Goal: Communication & Community: Connect with others

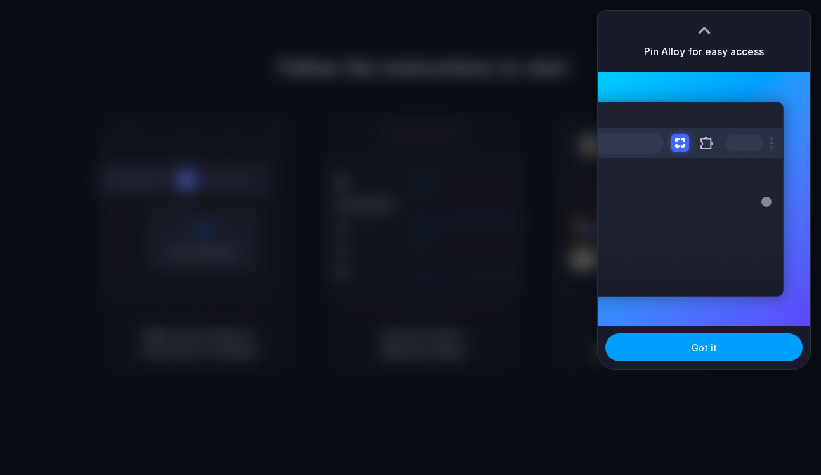
click at [708, 351] on span "Got it" at bounding box center [704, 347] width 25 height 13
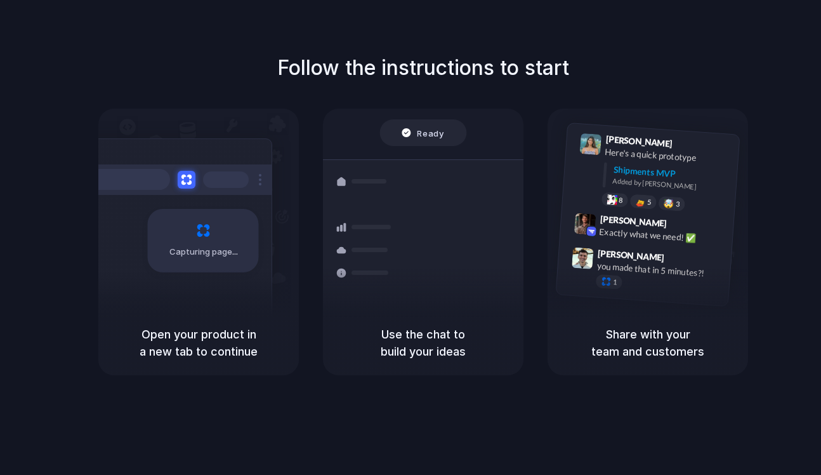
click at [637, 56] on div "Follow the instructions to start Capturing page Open your product in a new tab …" at bounding box center [423, 214] width 821 height 322
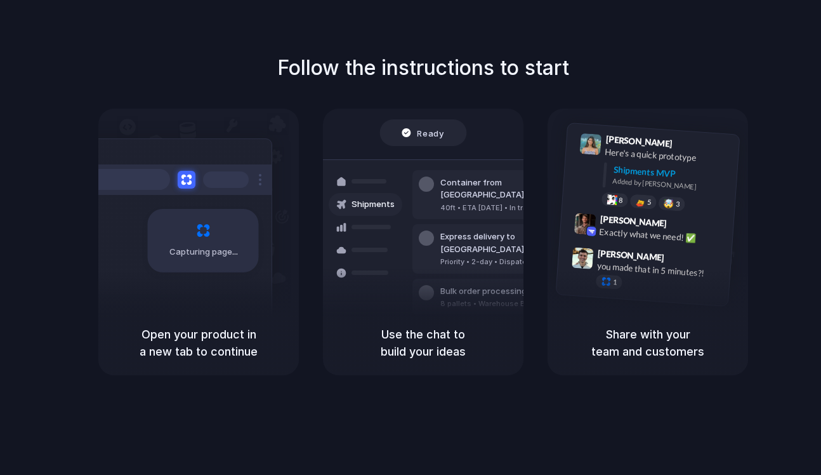
click at [128, 343] on h5 "Open your product in a new tab to continue" at bounding box center [199, 343] width 170 height 34
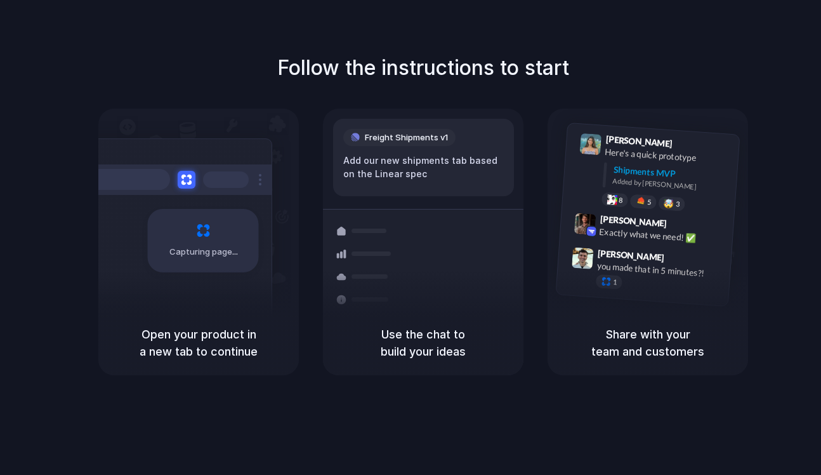
click at [207, 337] on h5 "Open your product in a new tab to continue" at bounding box center [199, 343] width 170 height 34
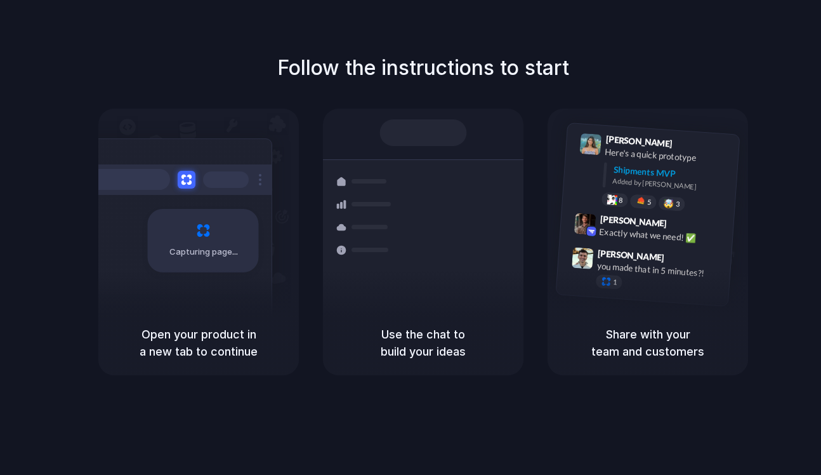
click at [207, 337] on h5 "Open your product in a new tab to continue" at bounding box center [199, 343] width 170 height 34
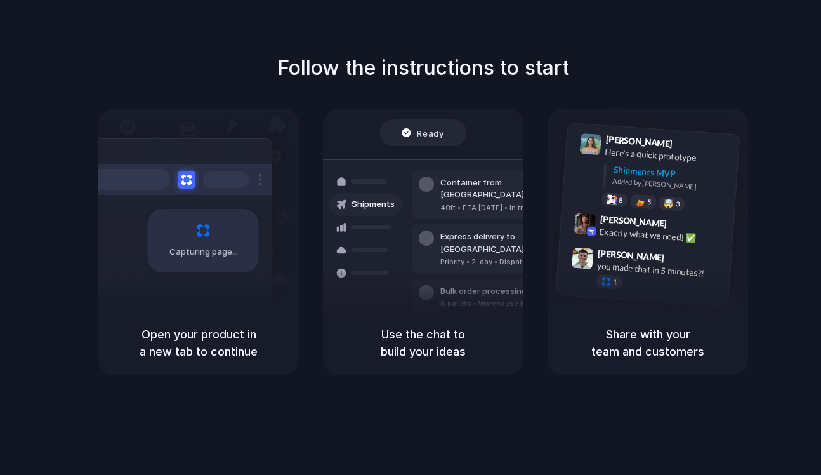
click at [434, 43] on div "Follow the instructions to start Capturing page Open your product in a new tab …" at bounding box center [423, 250] width 847 height 500
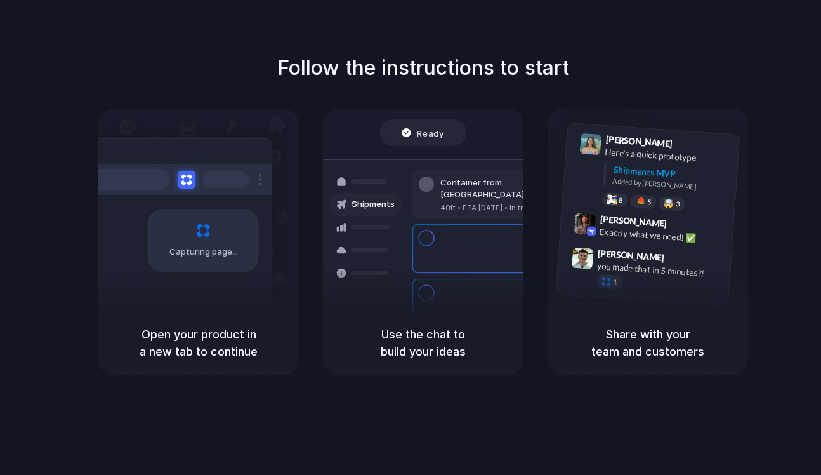
click at [180, 269] on div "Capturing page" at bounding box center [203, 240] width 111 height 63
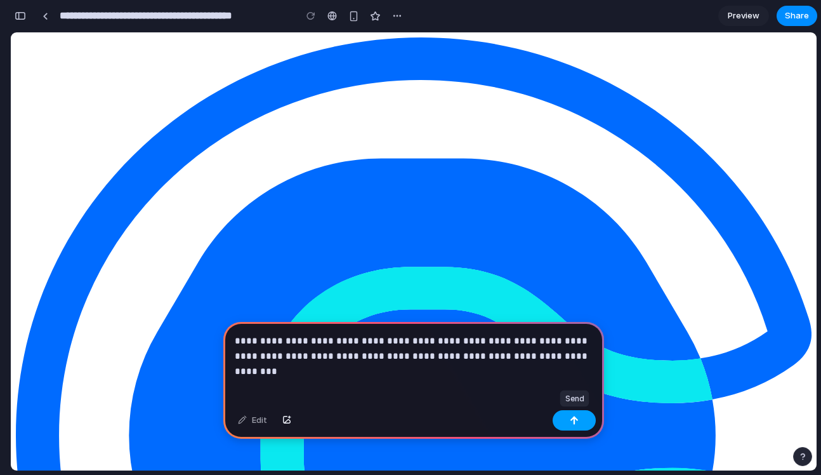
click at [588, 423] on button "button" at bounding box center [574, 420] width 43 height 20
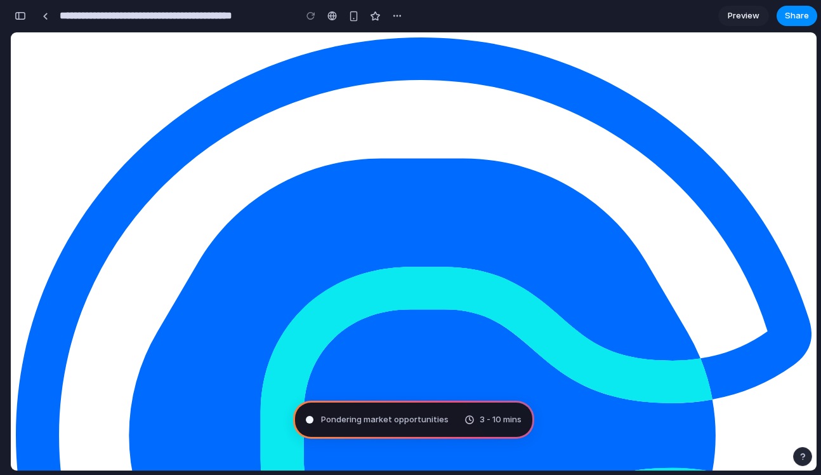
type input "**********"
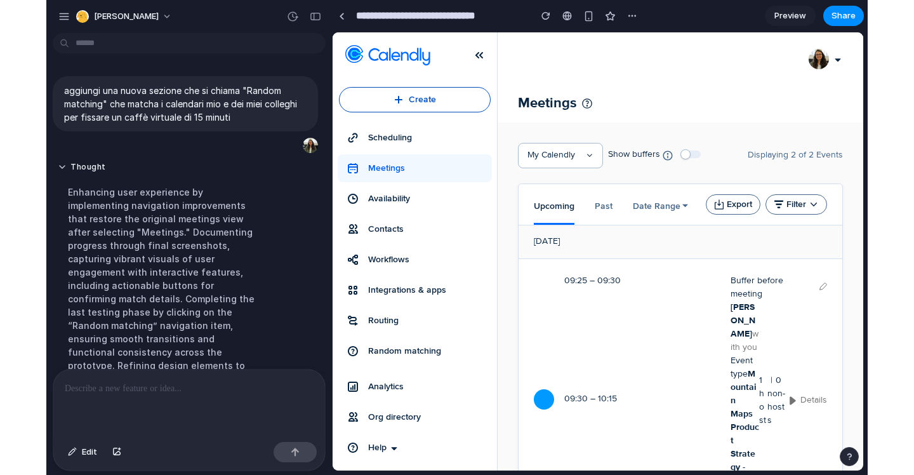
scroll to position [266, 0]
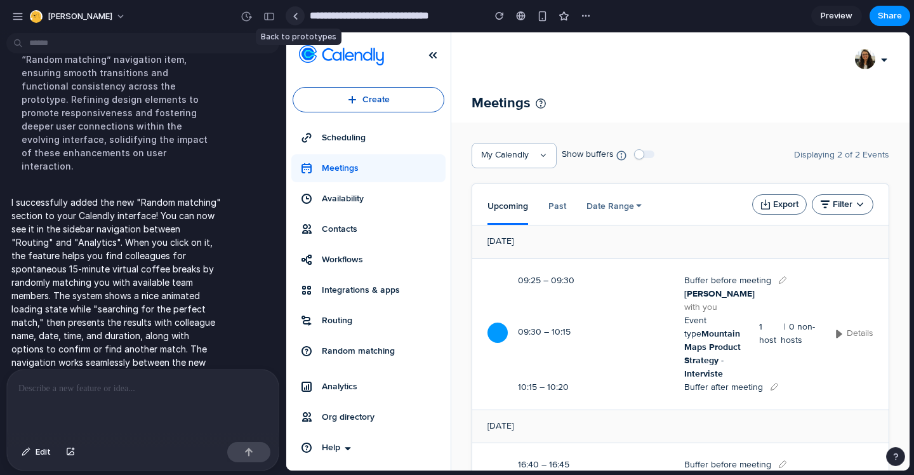
click at [296, 13] on div at bounding box center [296, 16] width 6 height 7
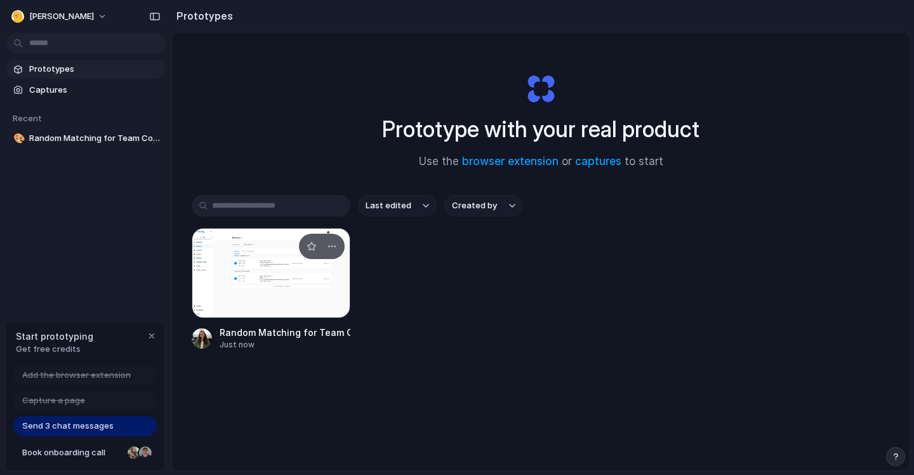
click at [277, 307] on div at bounding box center [271, 273] width 159 height 90
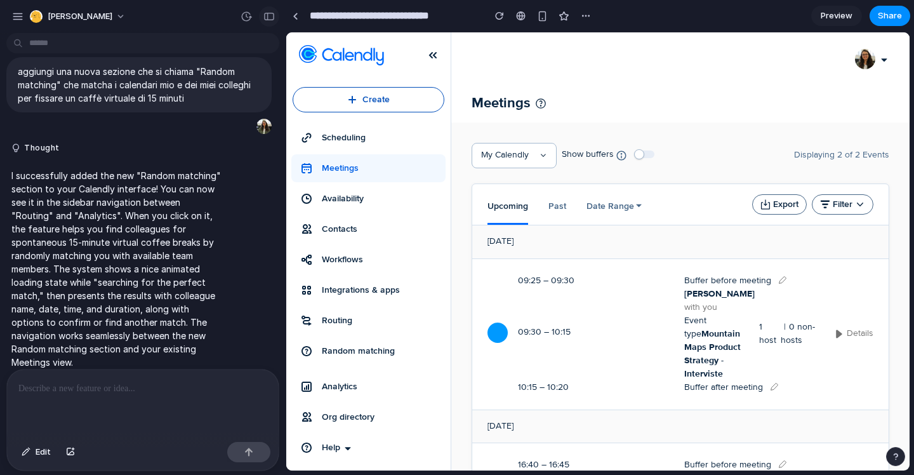
click at [271, 23] on button "button" at bounding box center [269, 16] width 20 height 20
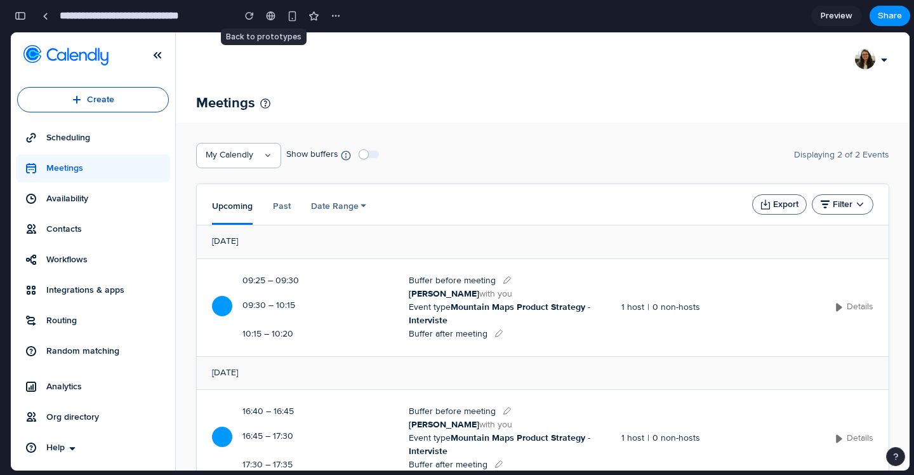
scroll to position [232, 0]
click at [112, 352] on span "Random matching" at bounding box center [105, 351] width 119 height 13
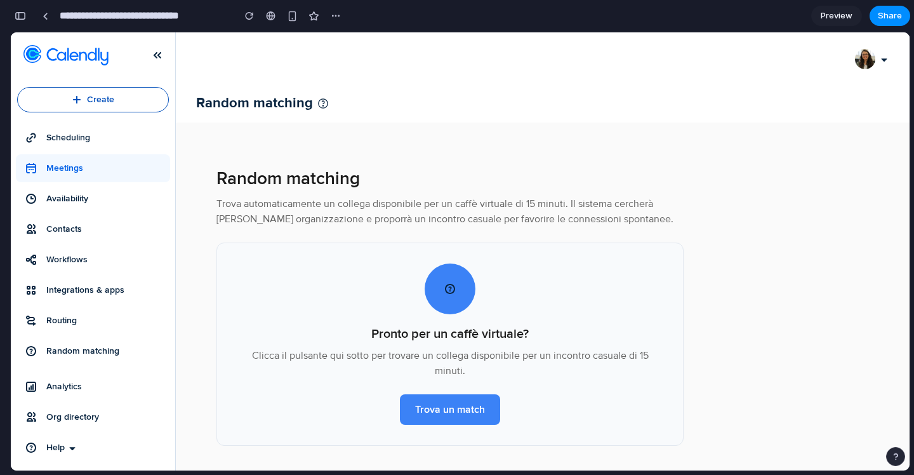
scroll to position [6, 0]
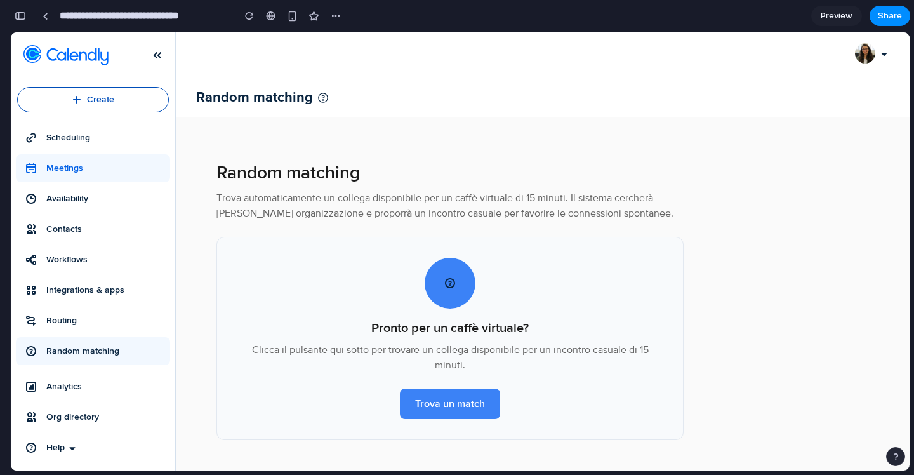
click at [76, 348] on span "Random matching" at bounding box center [105, 351] width 119 height 13
click at [456, 409] on button "Trova un match" at bounding box center [450, 403] width 100 height 30
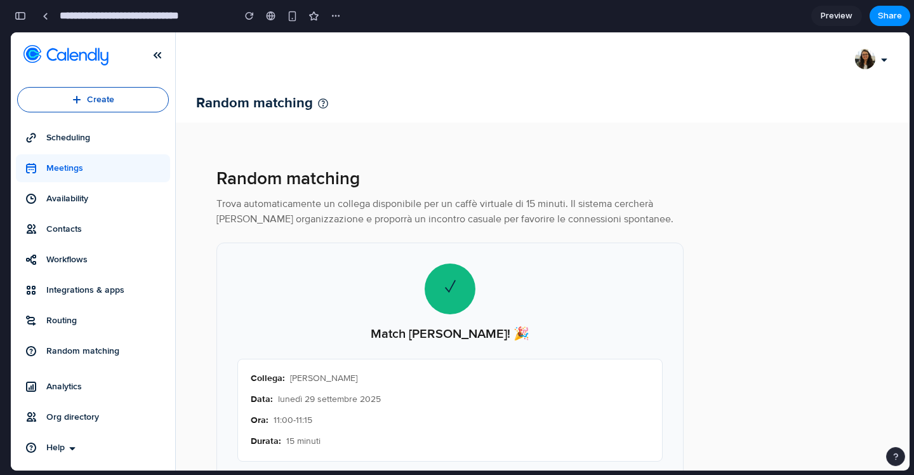
scroll to position [86, 0]
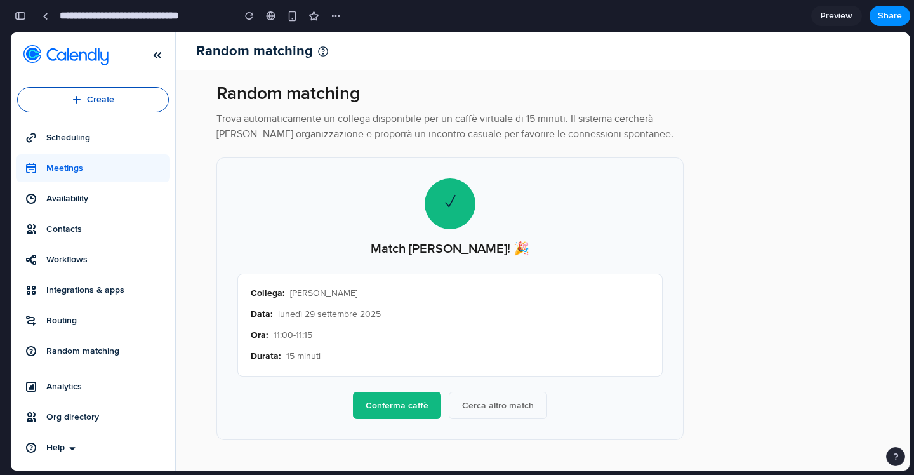
click at [412, 403] on button "Conferma caffè" at bounding box center [397, 405] width 88 height 27
click at [510, 399] on button "Cerca altro match" at bounding box center [498, 405] width 98 height 27
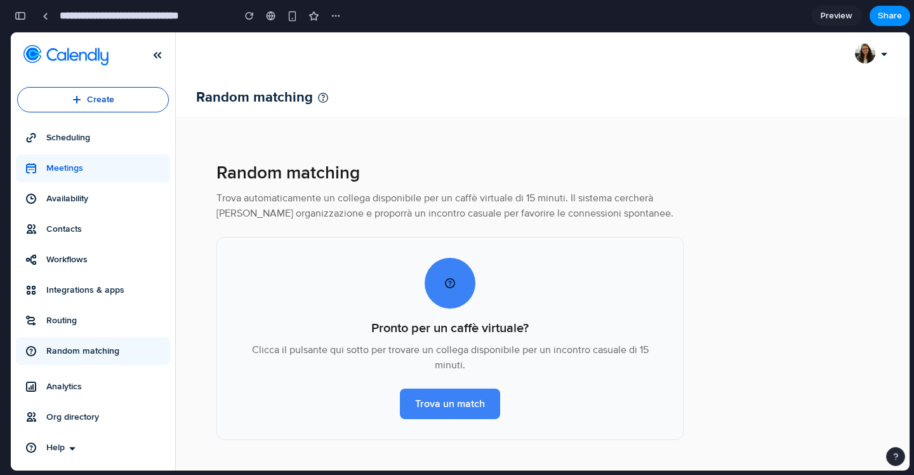
click at [109, 352] on span "Random matching" at bounding box center [105, 351] width 119 height 13
click at [89, 341] on link "Random matching" at bounding box center [93, 351] width 154 height 28
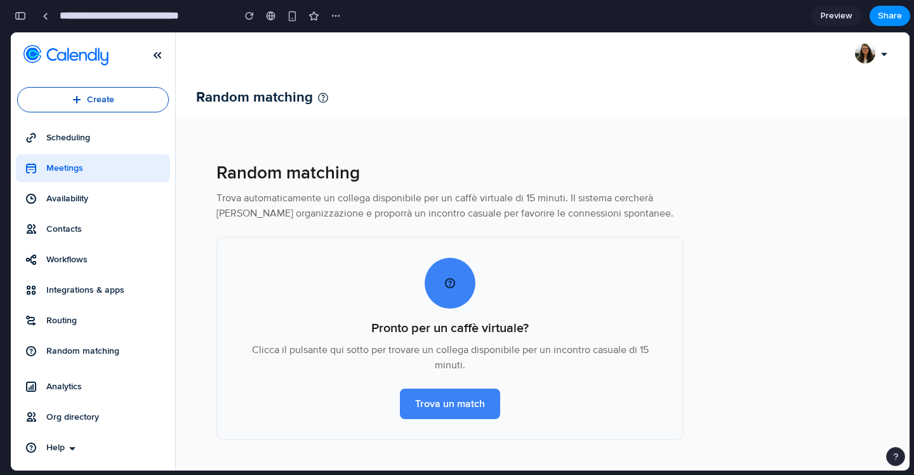
click at [82, 162] on span "Meetings" at bounding box center [105, 168] width 119 height 13
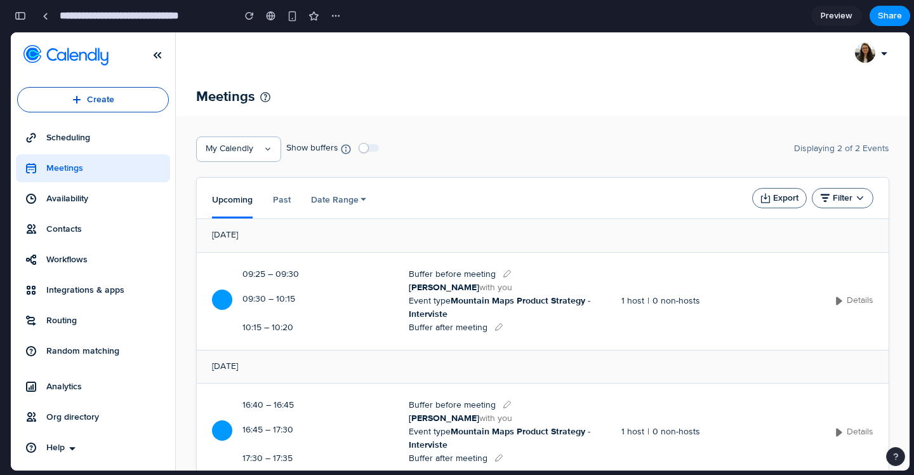
scroll to position [86, 0]
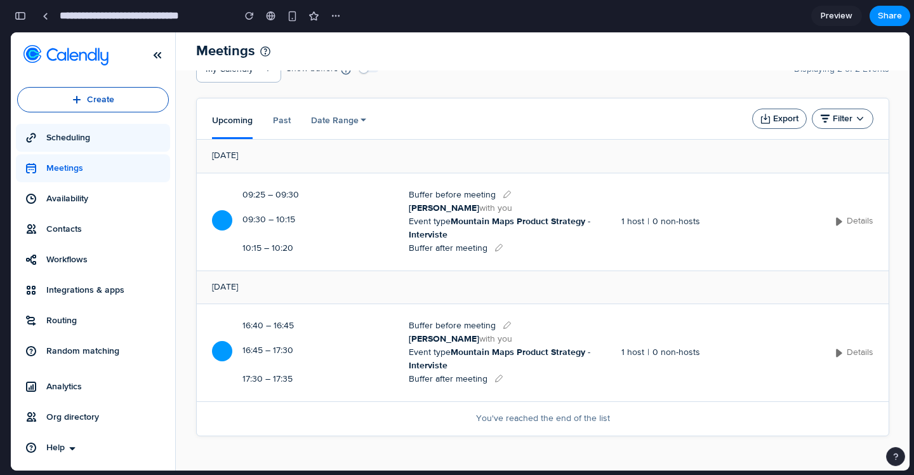
click at [82, 136] on span "Scheduling" at bounding box center [105, 137] width 119 height 13
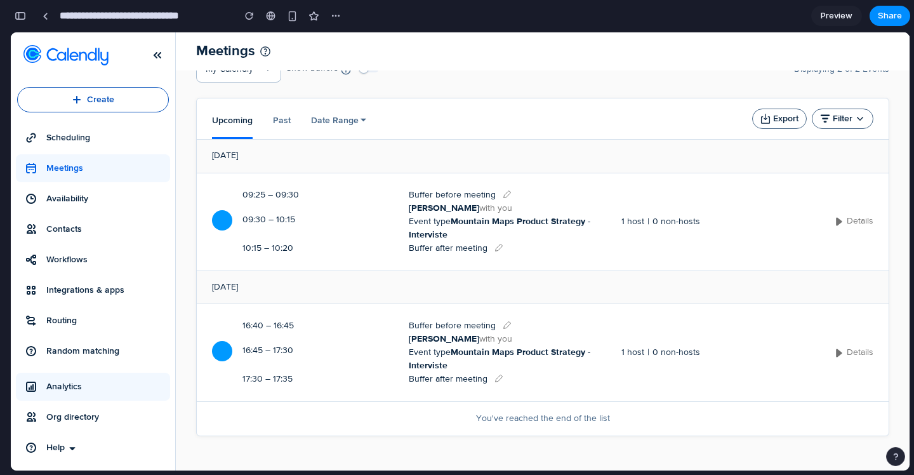
click at [63, 384] on span "Analytics" at bounding box center [105, 386] width 119 height 13
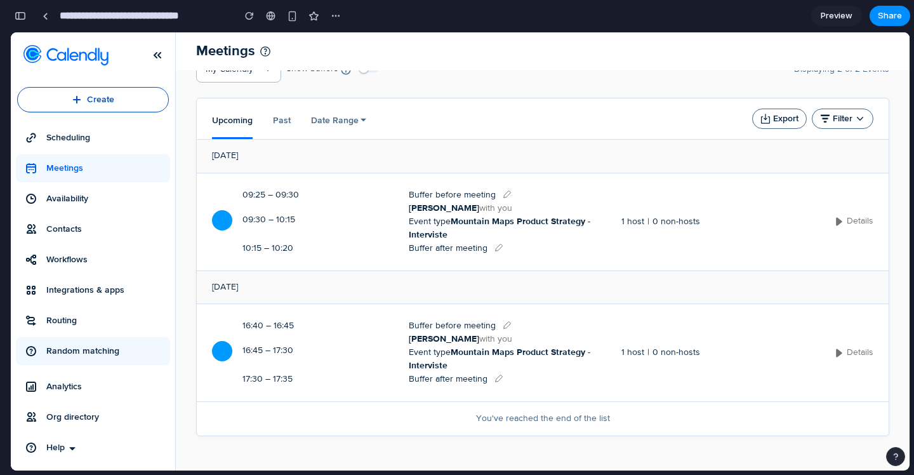
click at [73, 351] on span "Random matching" at bounding box center [105, 351] width 119 height 13
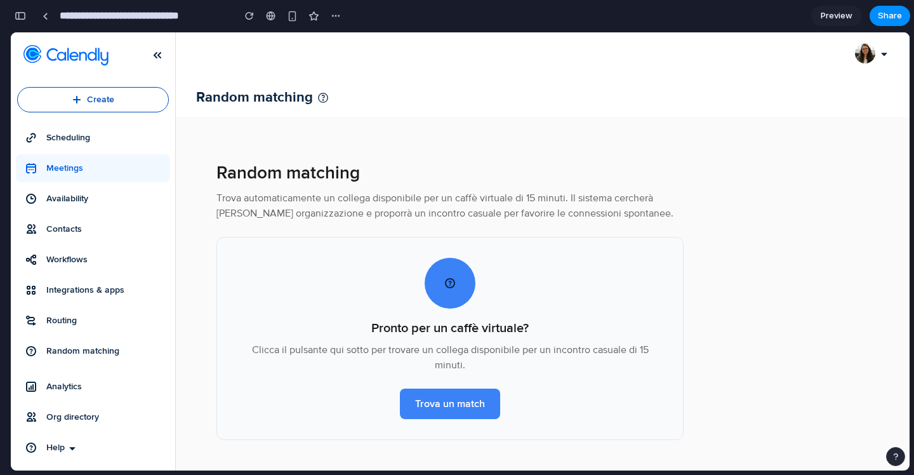
scroll to position [0, 0]
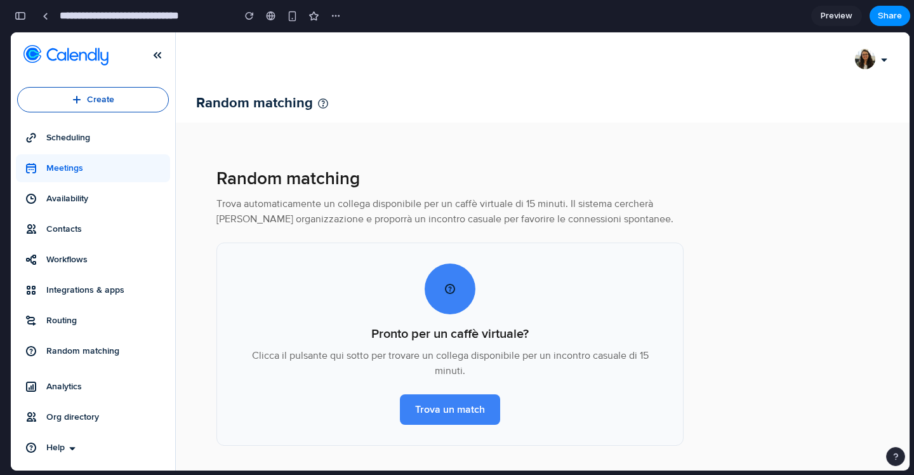
click at [563, 91] on div "Random matching" at bounding box center [542, 103] width 693 height 38
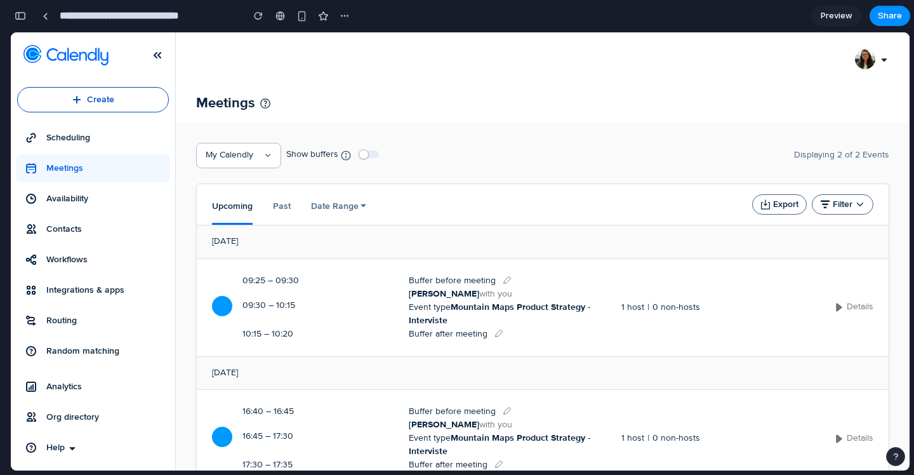
scroll to position [339, 0]
click at [96, 359] on link "Random matching" at bounding box center [93, 351] width 154 height 28
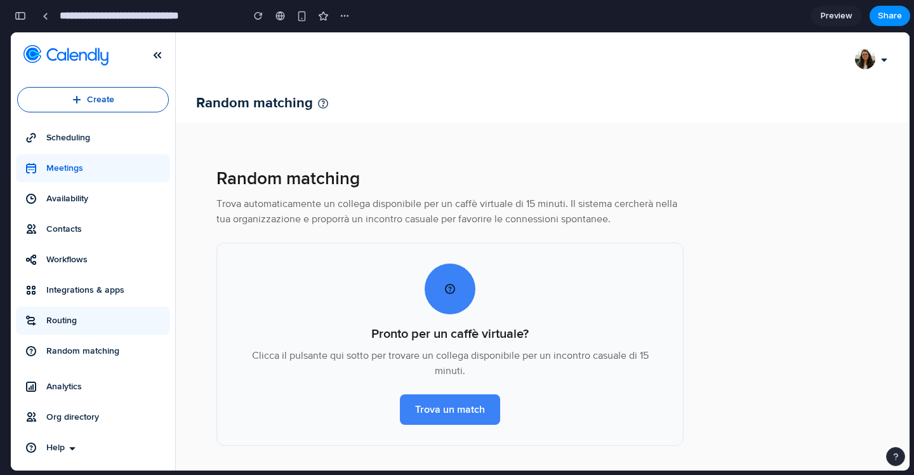
scroll to position [6, 0]
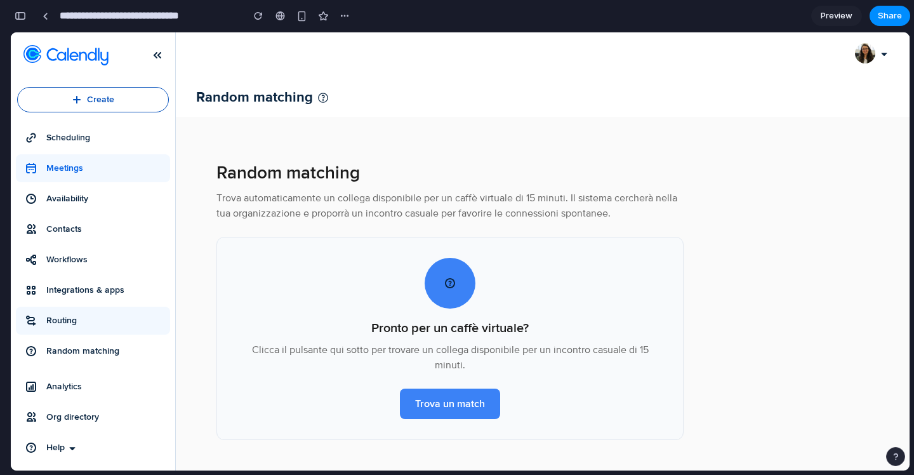
click at [99, 317] on span "Routing" at bounding box center [105, 320] width 119 height 13
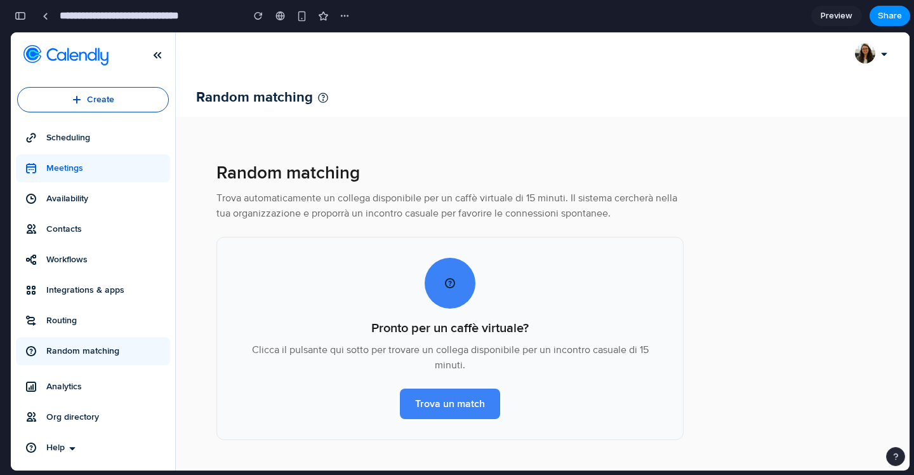
click at [99, 348] on span "Random matching" at bounding box center [105, 351] width 119 height 13
click at [46, 14] on div at bounding box center [46, 16] width 6 height 7
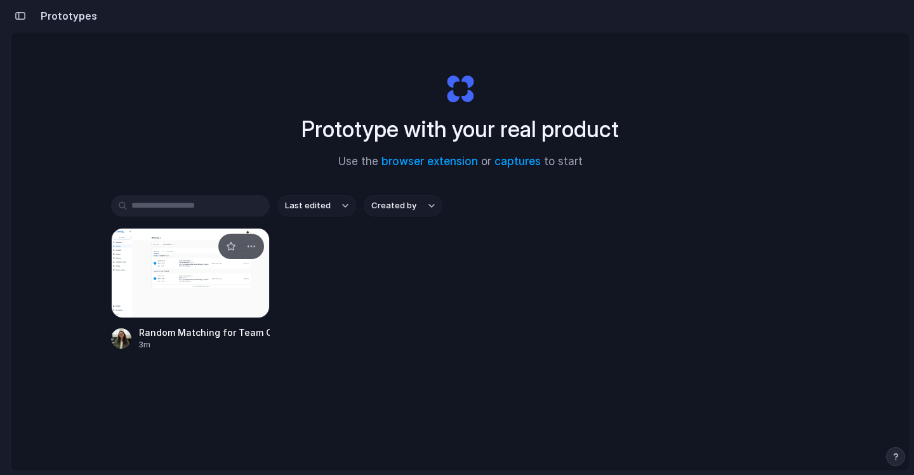
click at [227, 294] on div at bounding box center [190, 273] width 159 height 90
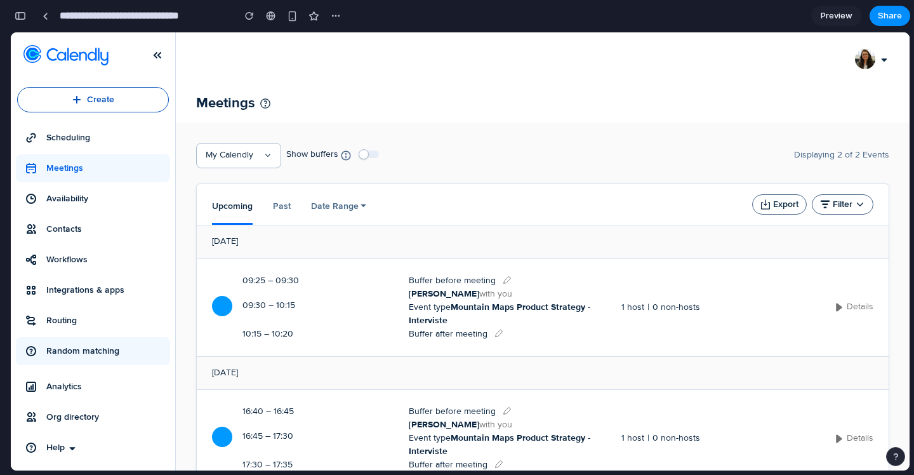
click at [132, 342] on link "Random matching" at bounding box center [93, 351] width 154 height 28
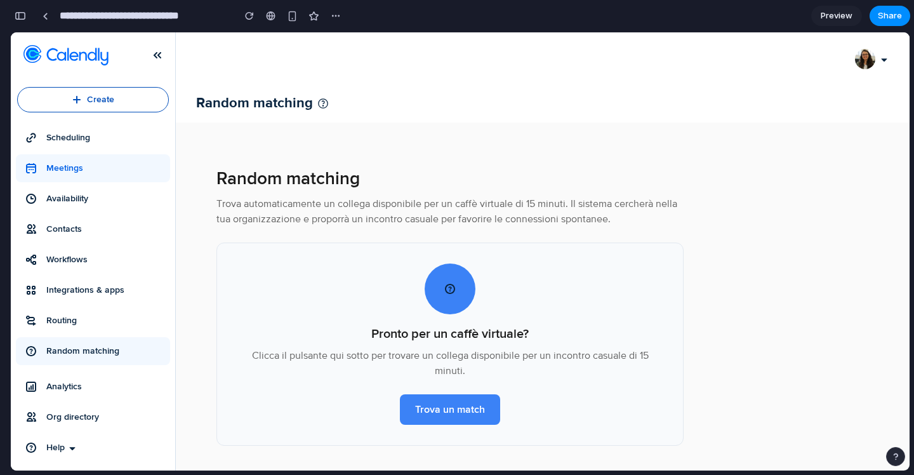
click at [120, 351] on span "Random matching" at bounding box center [105, 351] width 119 height 13
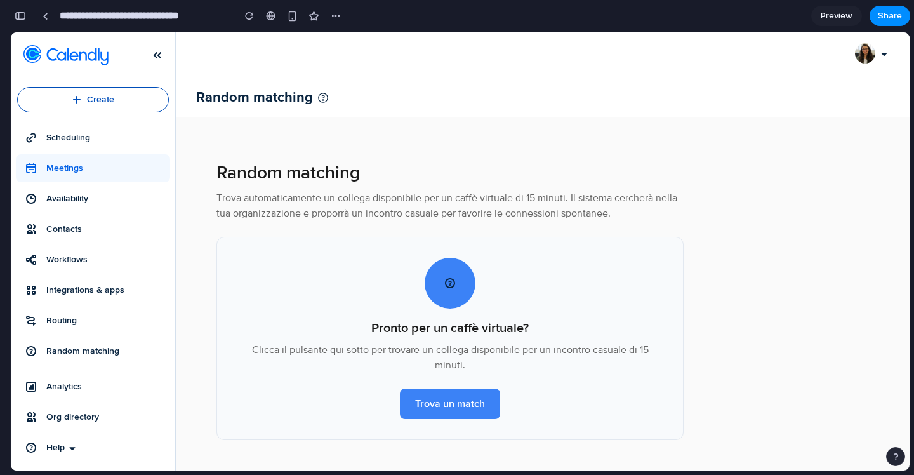
click at [480, 406] on button "Trova un match" at bounding box center [450, 403] width 100 height 30
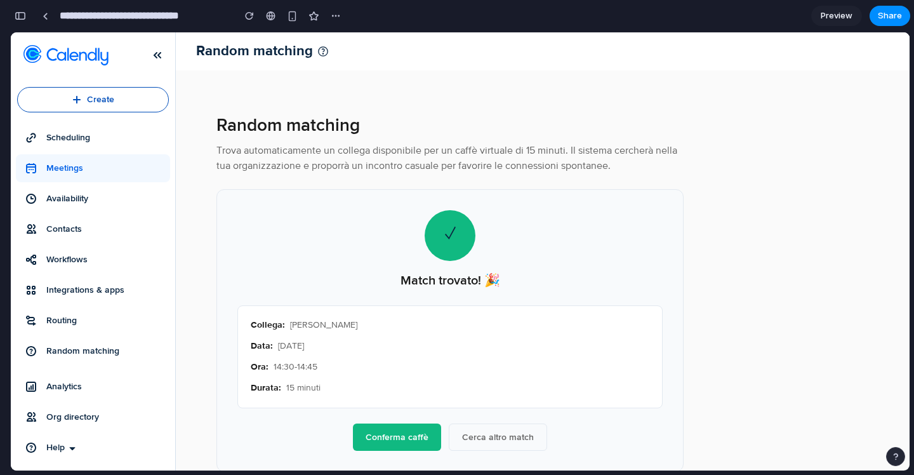
scroll to position [0, 0]
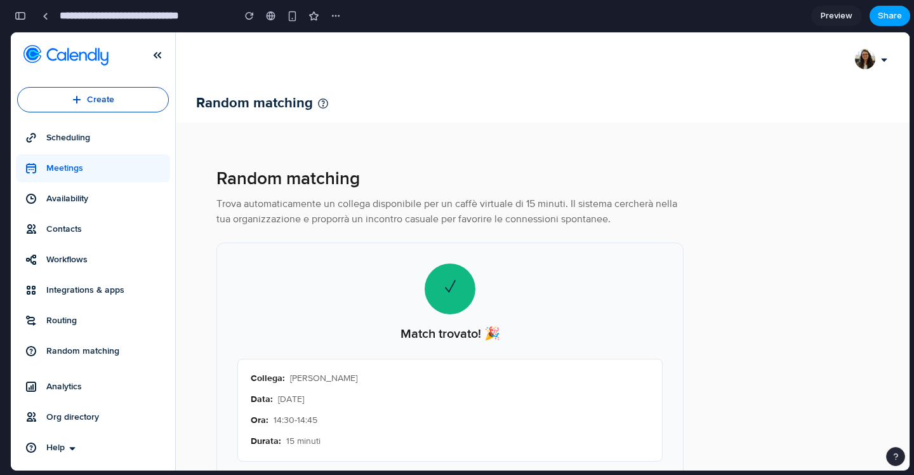
click at [884, 17] on span "Share" at bounding box center [890, 16] width 24 height 13
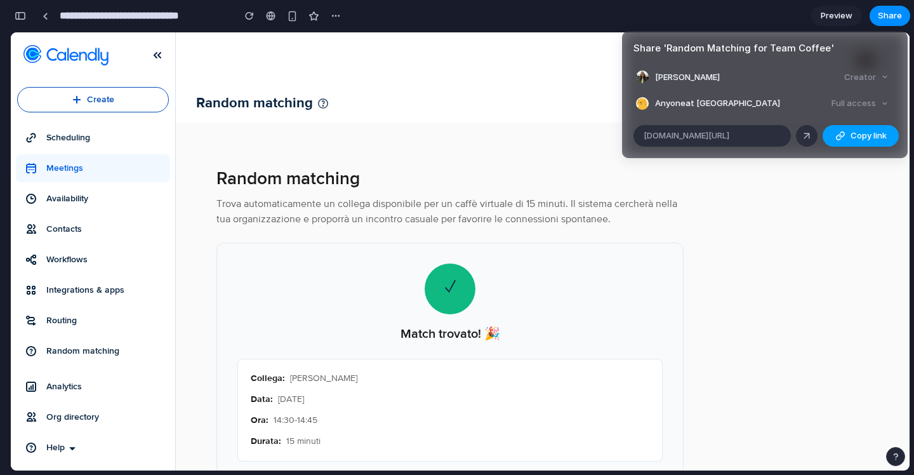
click at [859, 136] on span "Copy link" at bounding box center [868, 135] width 36 height 13
